Goal: Communication & Community: Ask a question

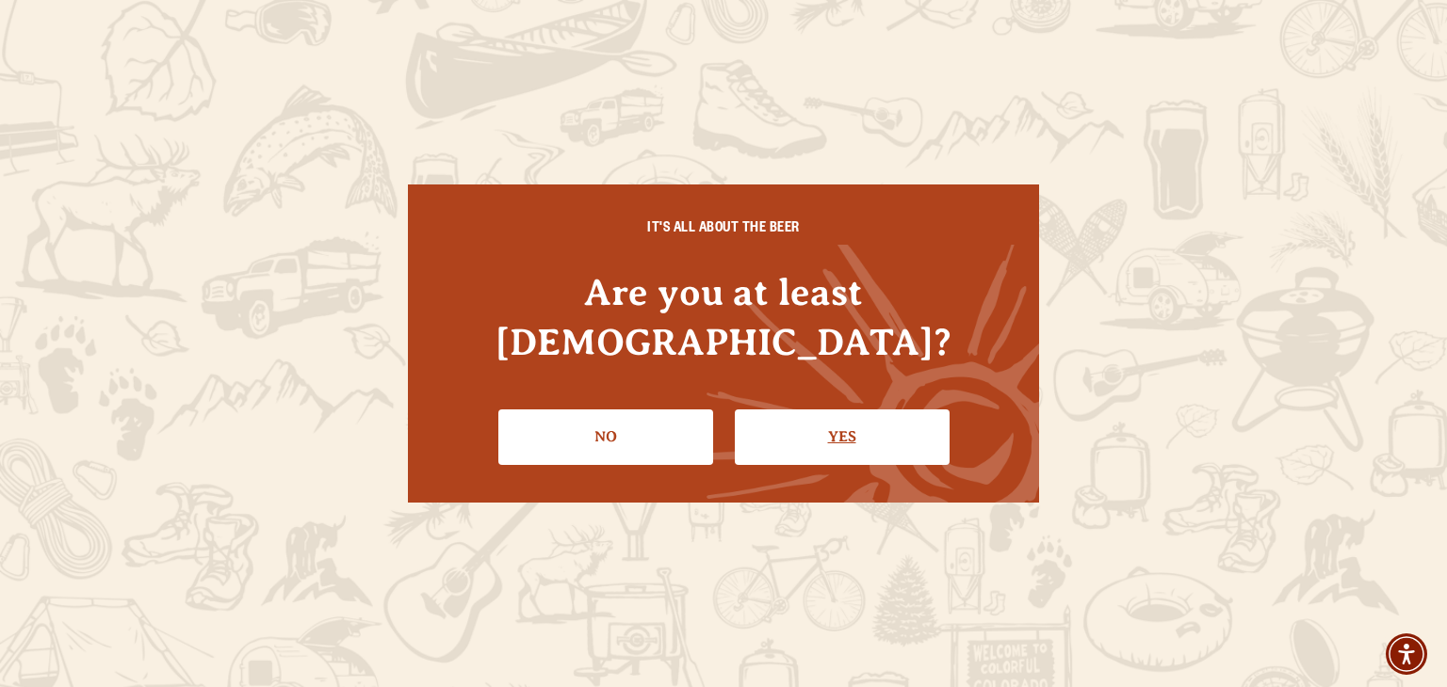
click at [816, 423] on link "Yes" at bounding box center [842, 437] width 215 height 55
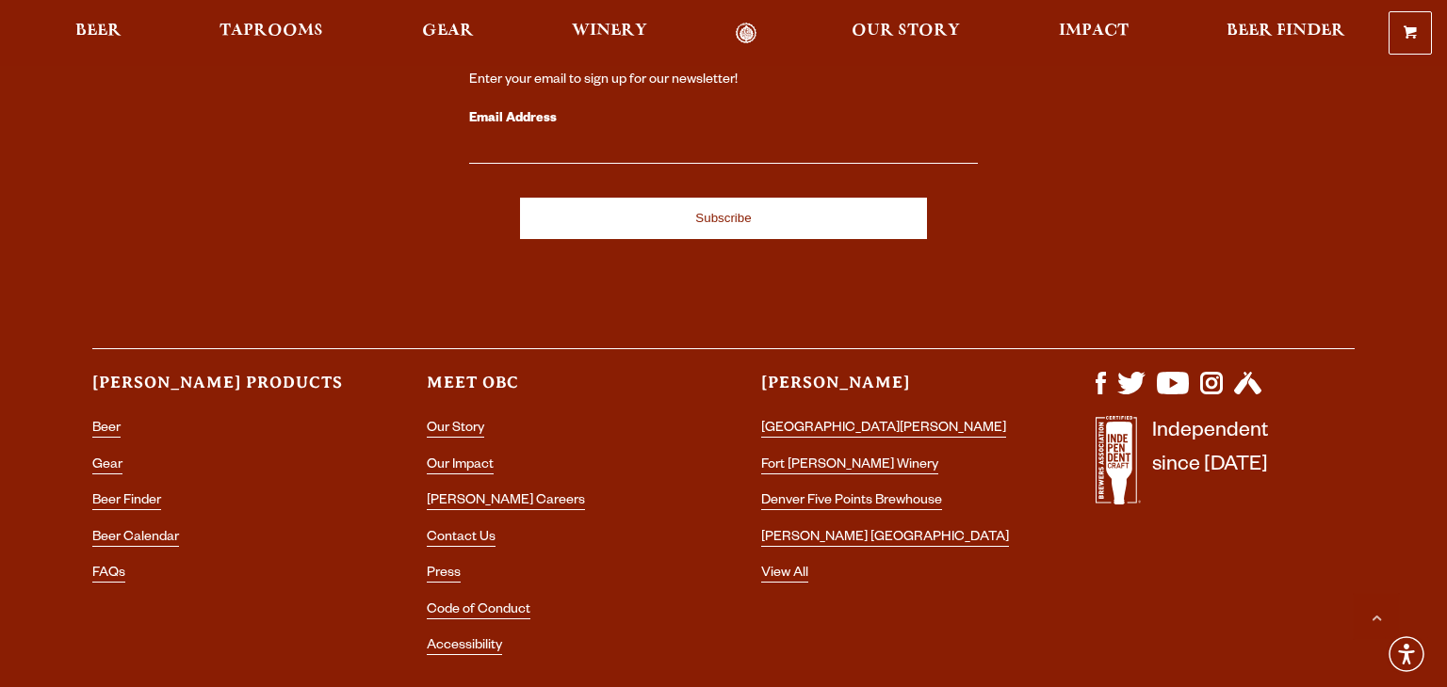
scroll to position [5598, 0]
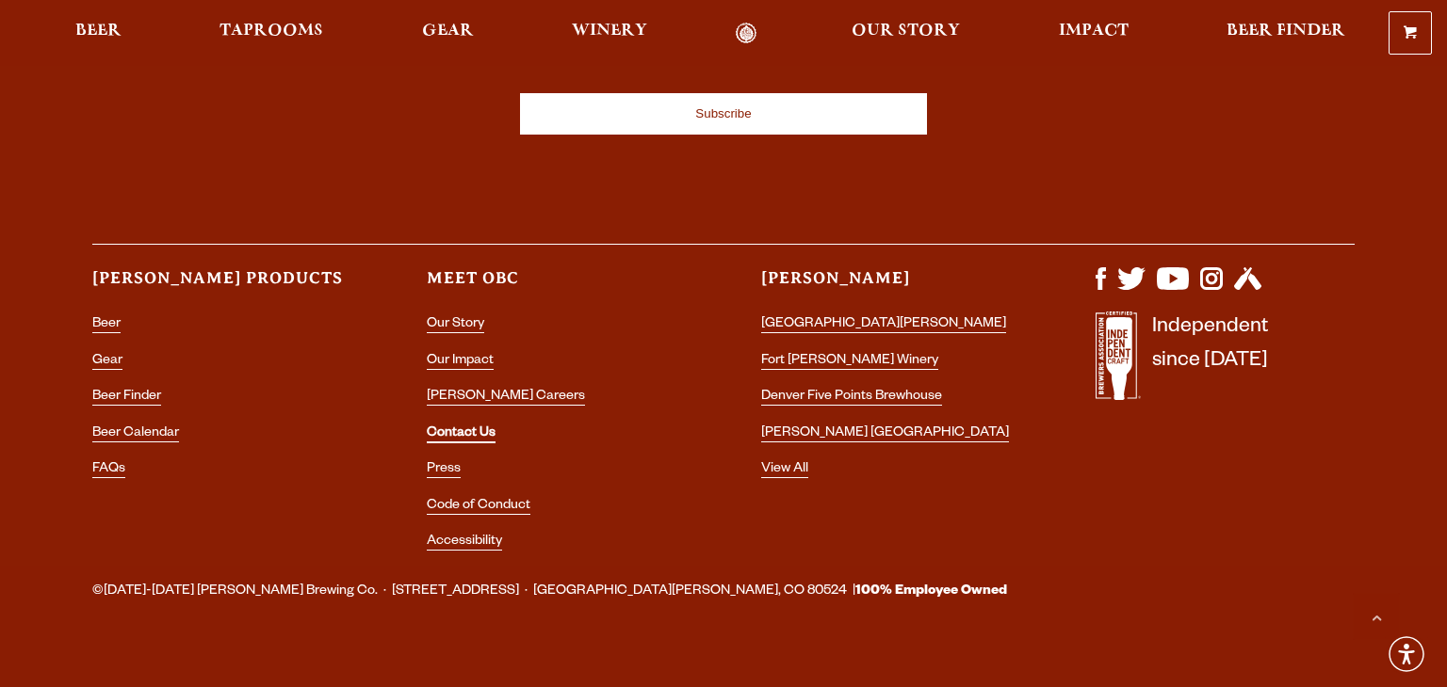
click at [470, 427] on link "Contact Us" at bounding box center [461, 435] width 69 height 17
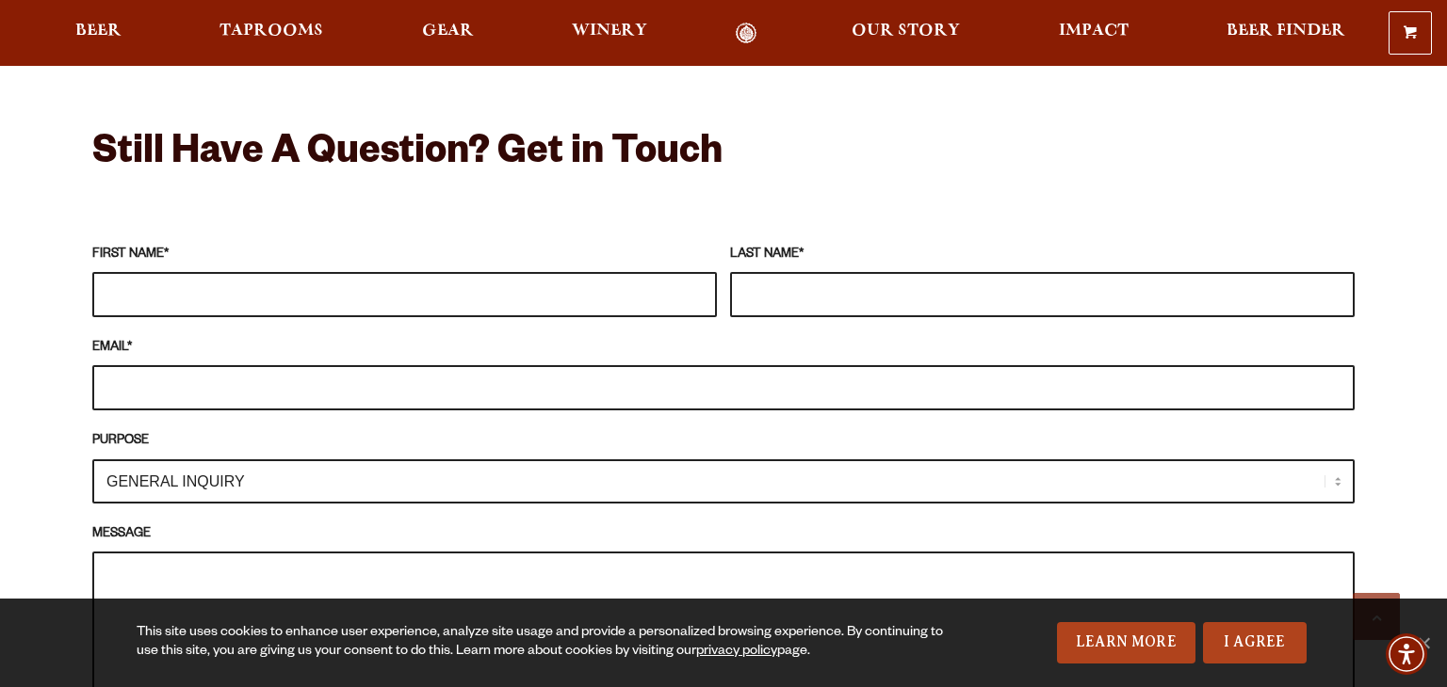
scroll to position [1640, 0]
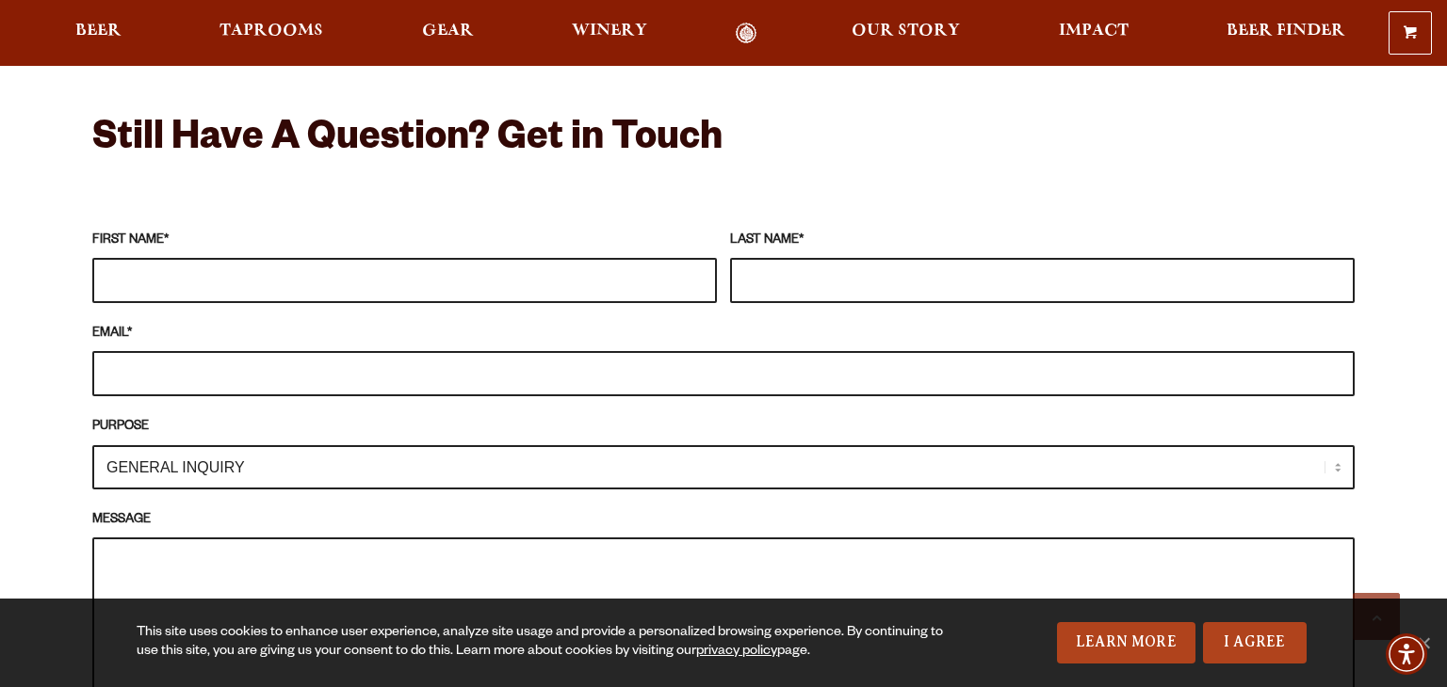
drag, startPoint x: 1442, startPoint y: 71, endPoint x: 1441, endPoint y: 325, distance: 254.3
click at [1441, 325] on html "0 Shopping Cart Beer Taprooms Gear Winery Our Story Impact Beer Finder Menu Men…" at bounding box center [723, 612] width 1447 height 4504
click at [195, 258] on input "FIRST NAME *" at bounding box center [404, 280] width 624 height 45
type input "stacy"
type input "arcuri"
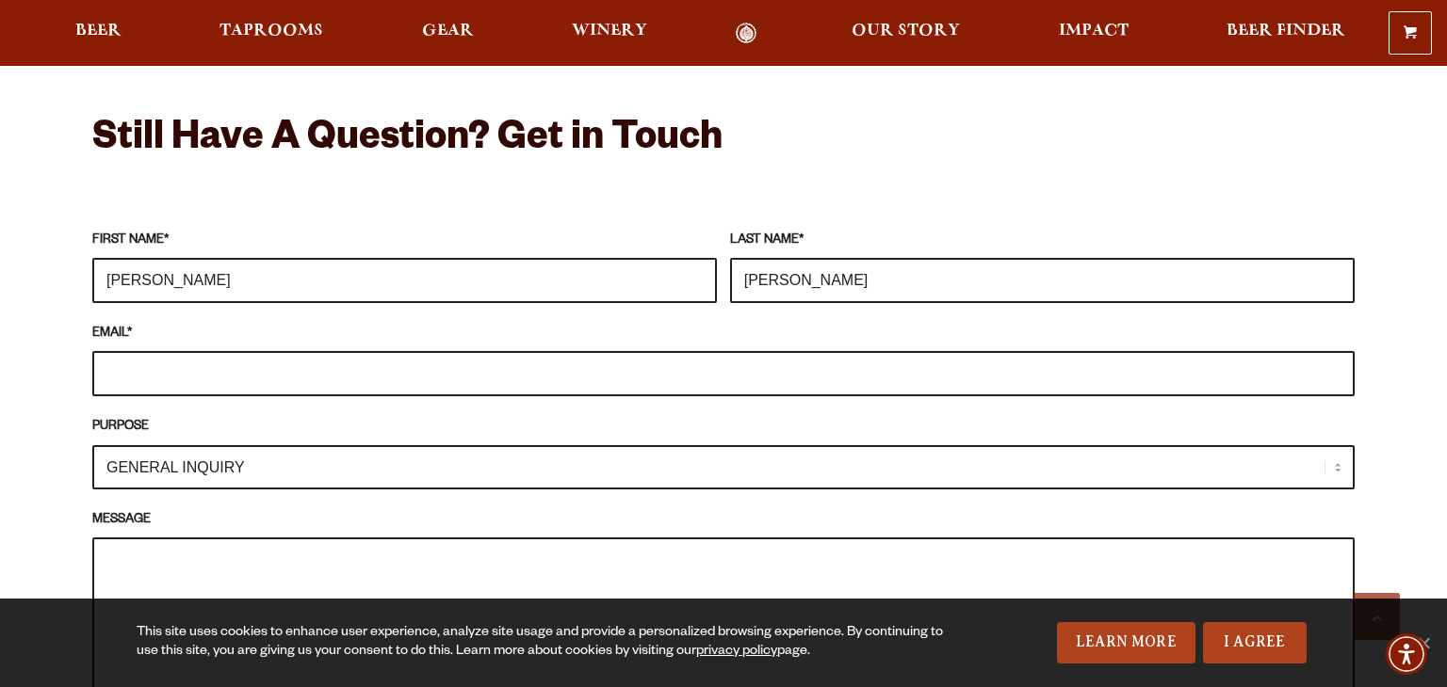
click at [218, 352] on input "EMAIL *" at bounding box center [723, 373] width 1262 height 45
type input "stacy@bradfordweddingsandevents.com"
click at [185, 445] on select "GENERAL INQUIRY TAPROOM / BREWERY WINERY BOOK A TOUR MEDIA INQUIRY GEAR SHOP OD…" at bounding box center [723, 467] width 1262 height 44
click at [92, 445] on select "GENERAL INQUIRY TAPROOM / BREWERY WINERY BOOK A TOUR MEDIA INQUIRY GEAR SHOP OD…" at bounding box center [723, 467] width 1262 height 44
click at [186, 538] on textarea "MESSAGE" at bounding box center [723, 631] width 1262 height 186
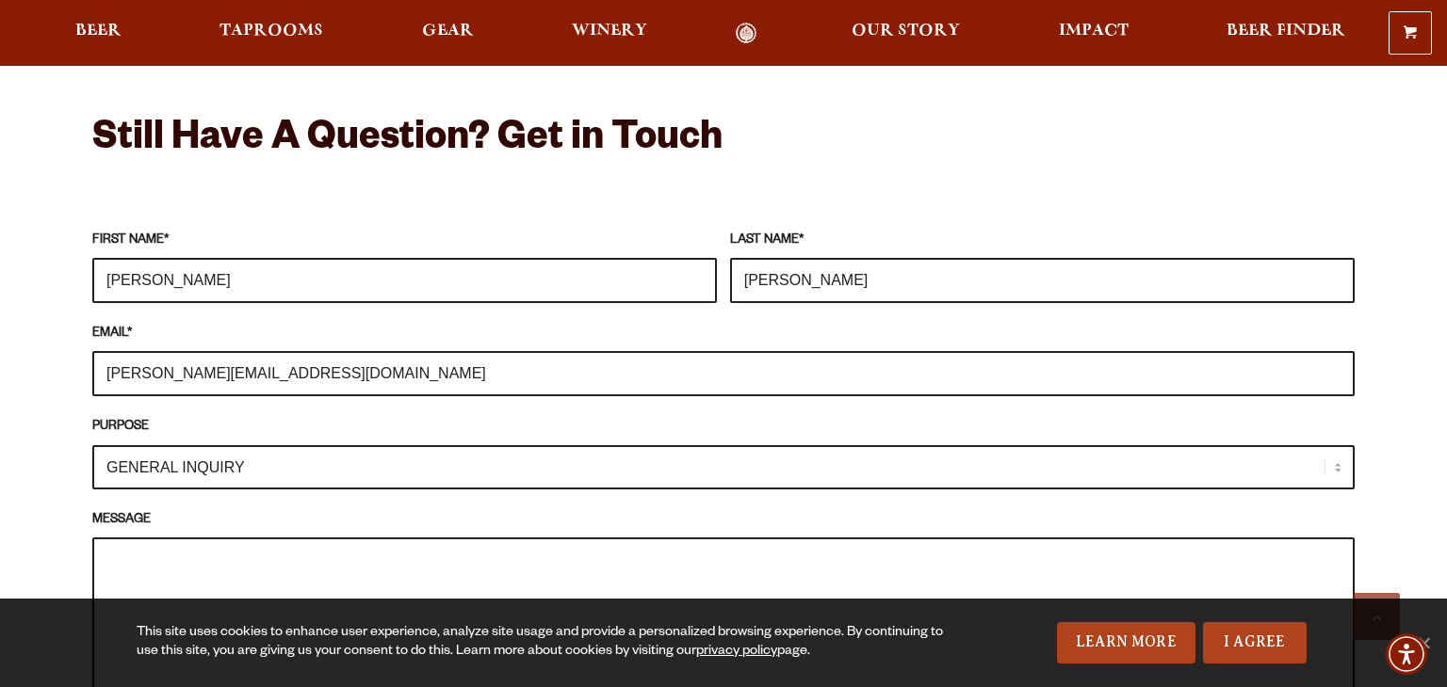
click at [186, 538] on textarea "MESSAGE" at bounding box center [723, 631] width 1262 height 186
paste textarea "I hope this message finds you well. I’m reaching out on behalf of the Giddy Up …"
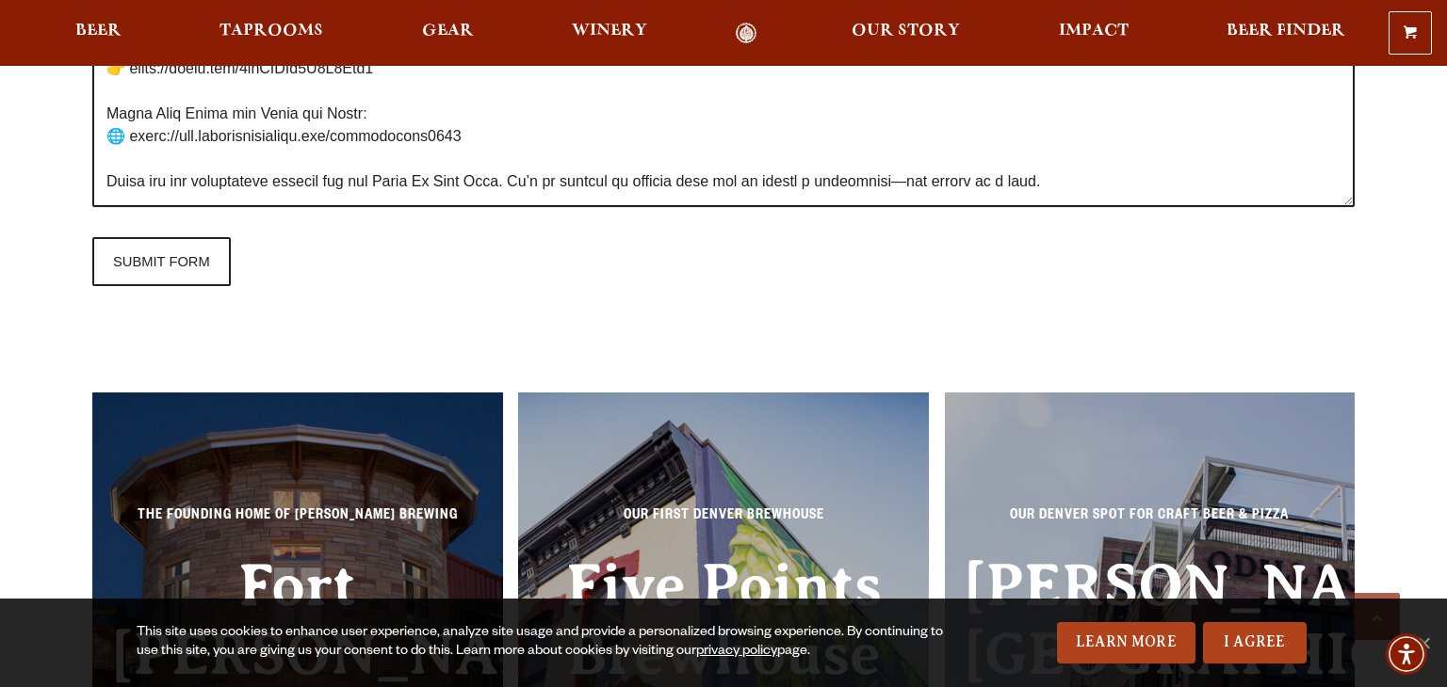
scroll to position [2183, 0]
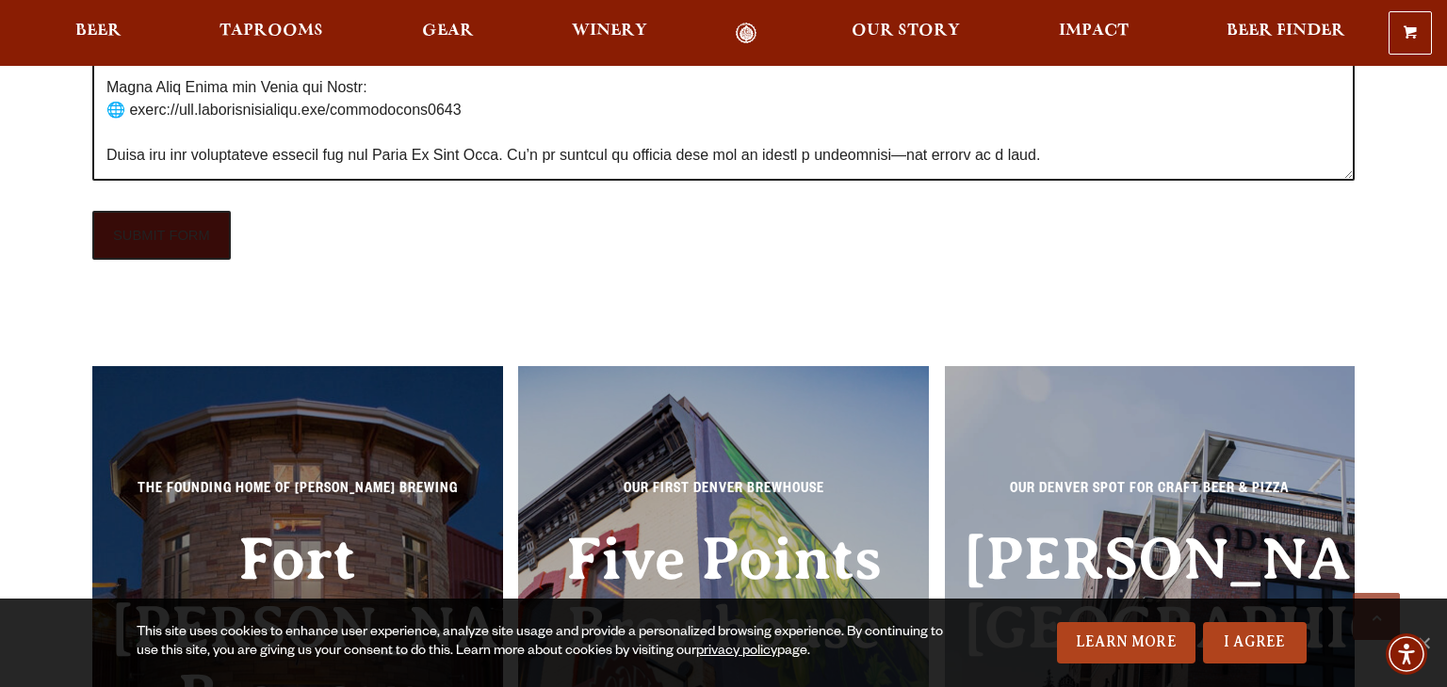
type textarea "I hope this message finds you well. I’m reaching out on behalf of the Giddy Up …"
click at [153, 211] on input "SUBMIT FORM" at bounding box center [161, 235] width 138 height 49
type input "Sending"
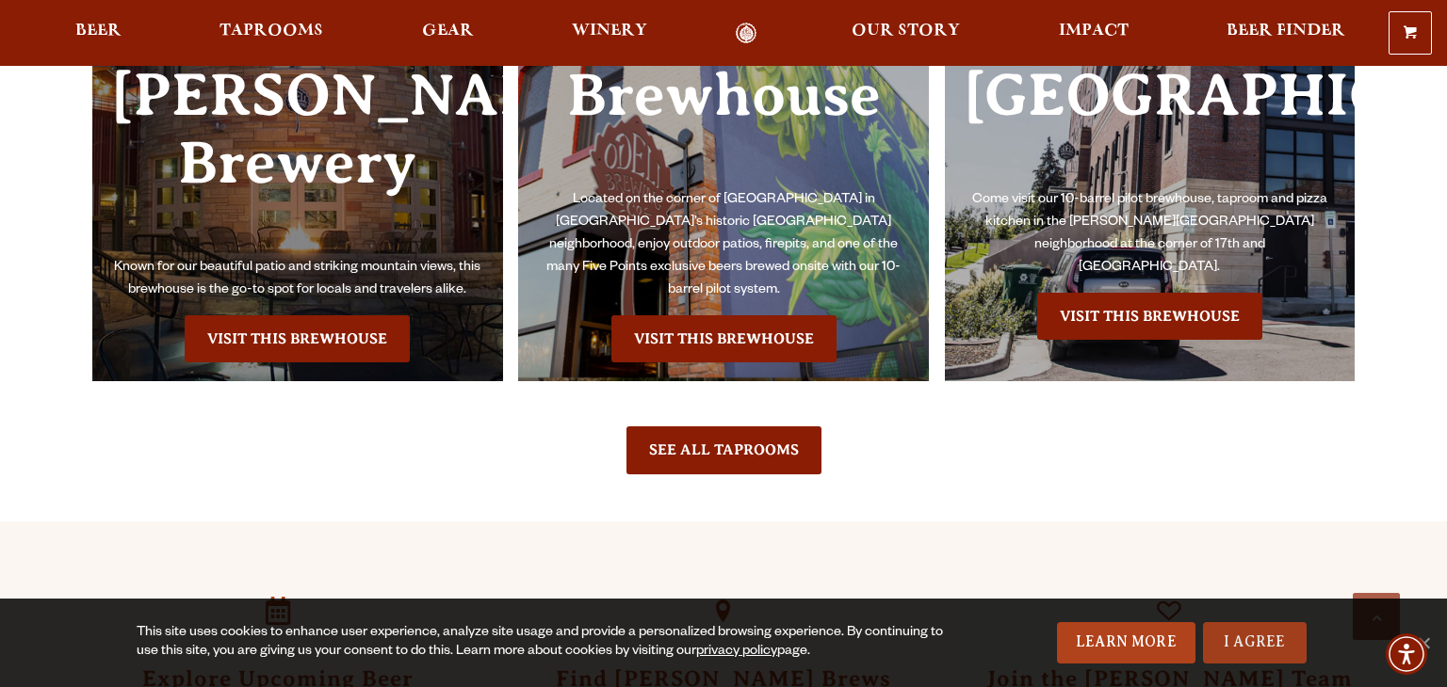
click at [1275, 644] on link "I Agree" at bounding box center [1255, 642] width 104 height 41
